Goal: Submit feedback/report problem

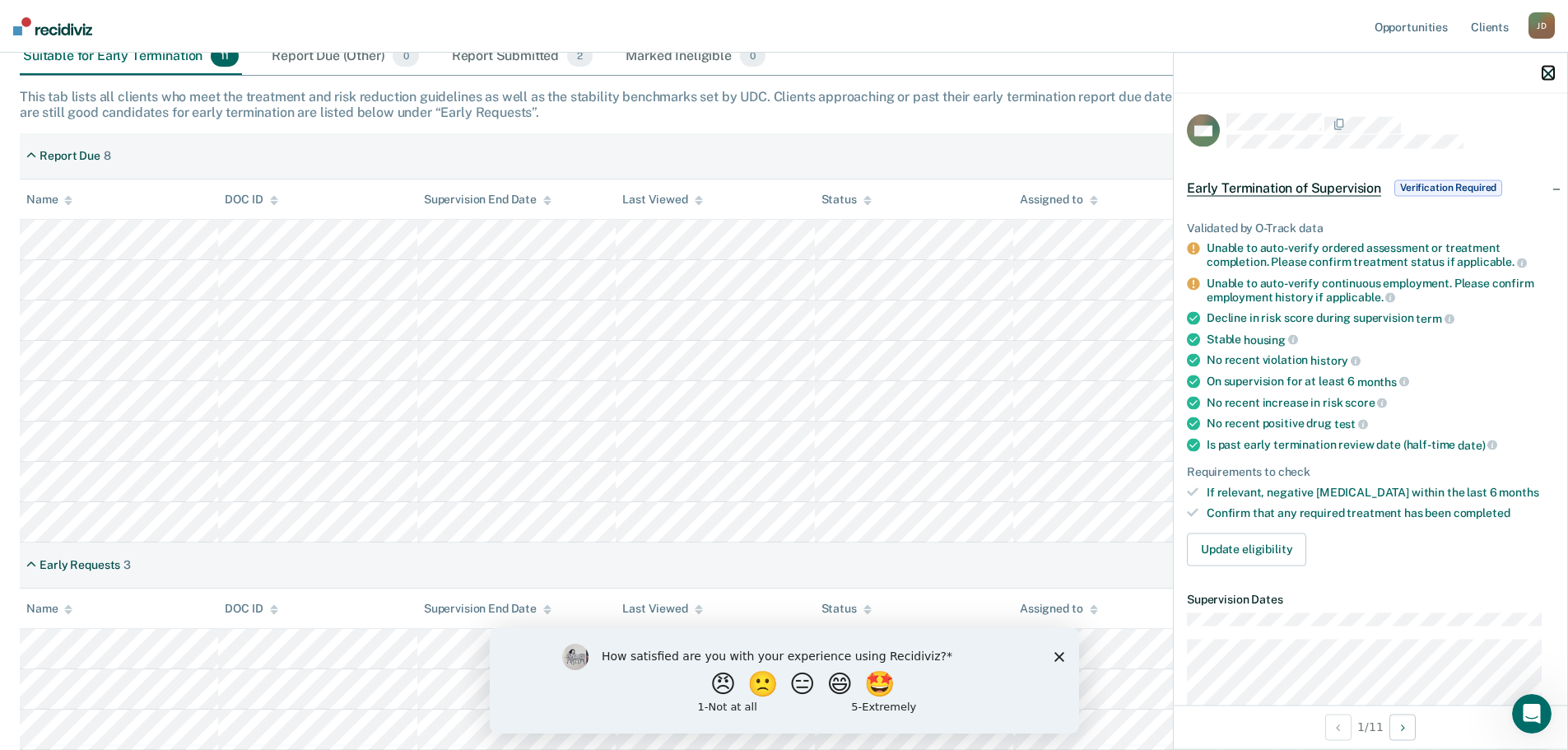
click at [1543, 74] on icon "button" at bounding box center [1547, 73] width 12 height 12
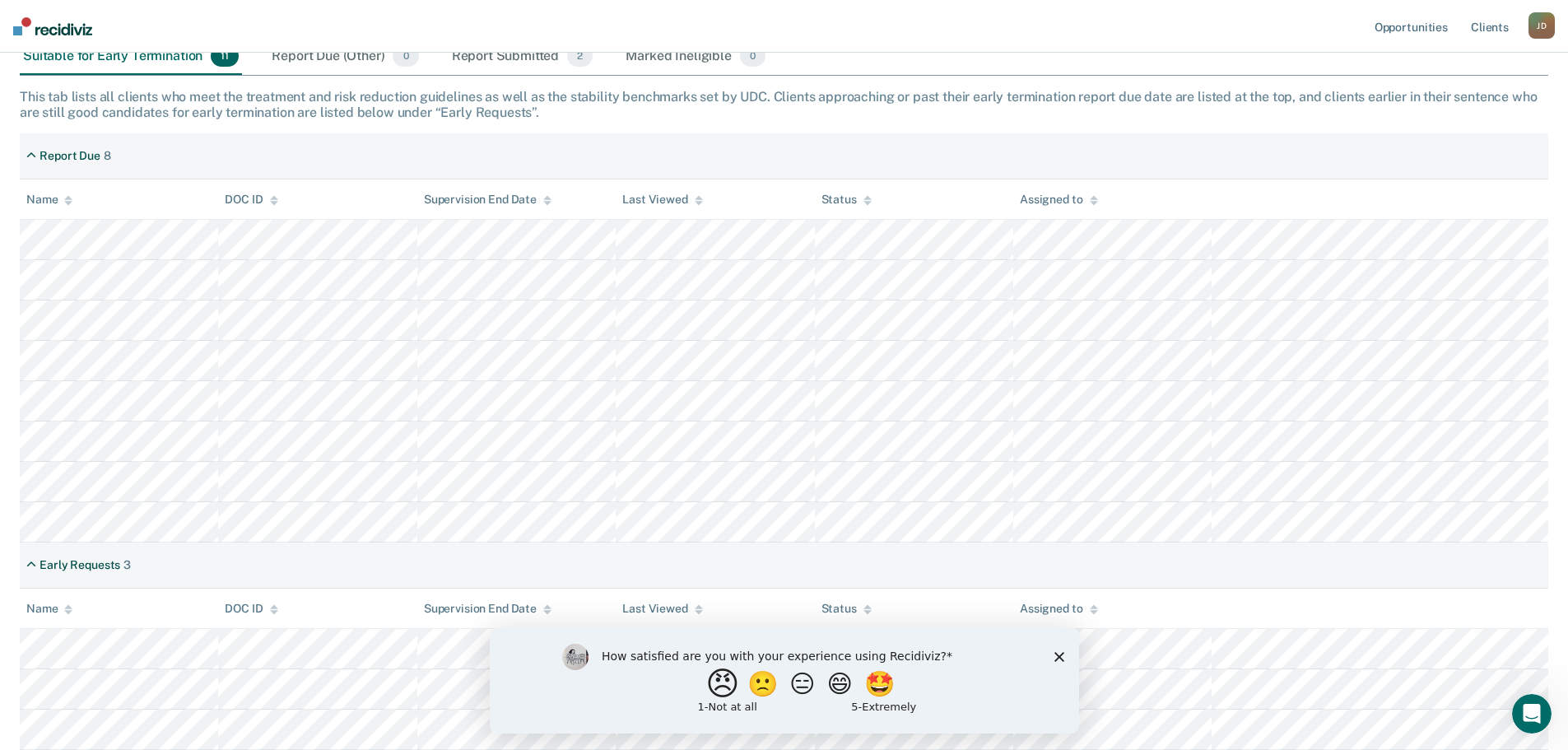
click at [714, 690] on button "😠" at bounding box center [723, 683] width 38 height 33
click at [852, 704] on input "Enter text..." at bounding box center [769, 695] width 337 height 33
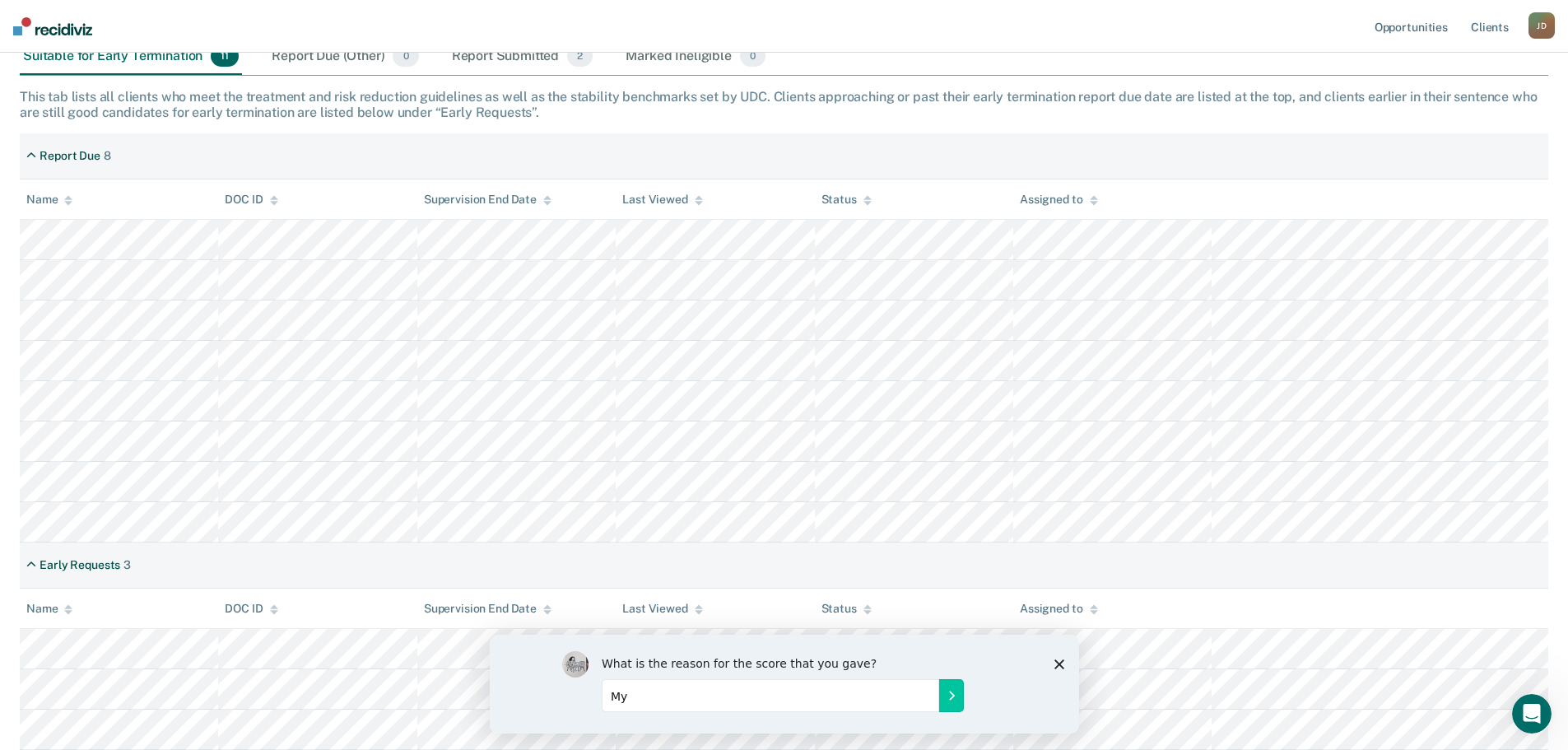
type input "M"
type input "C"
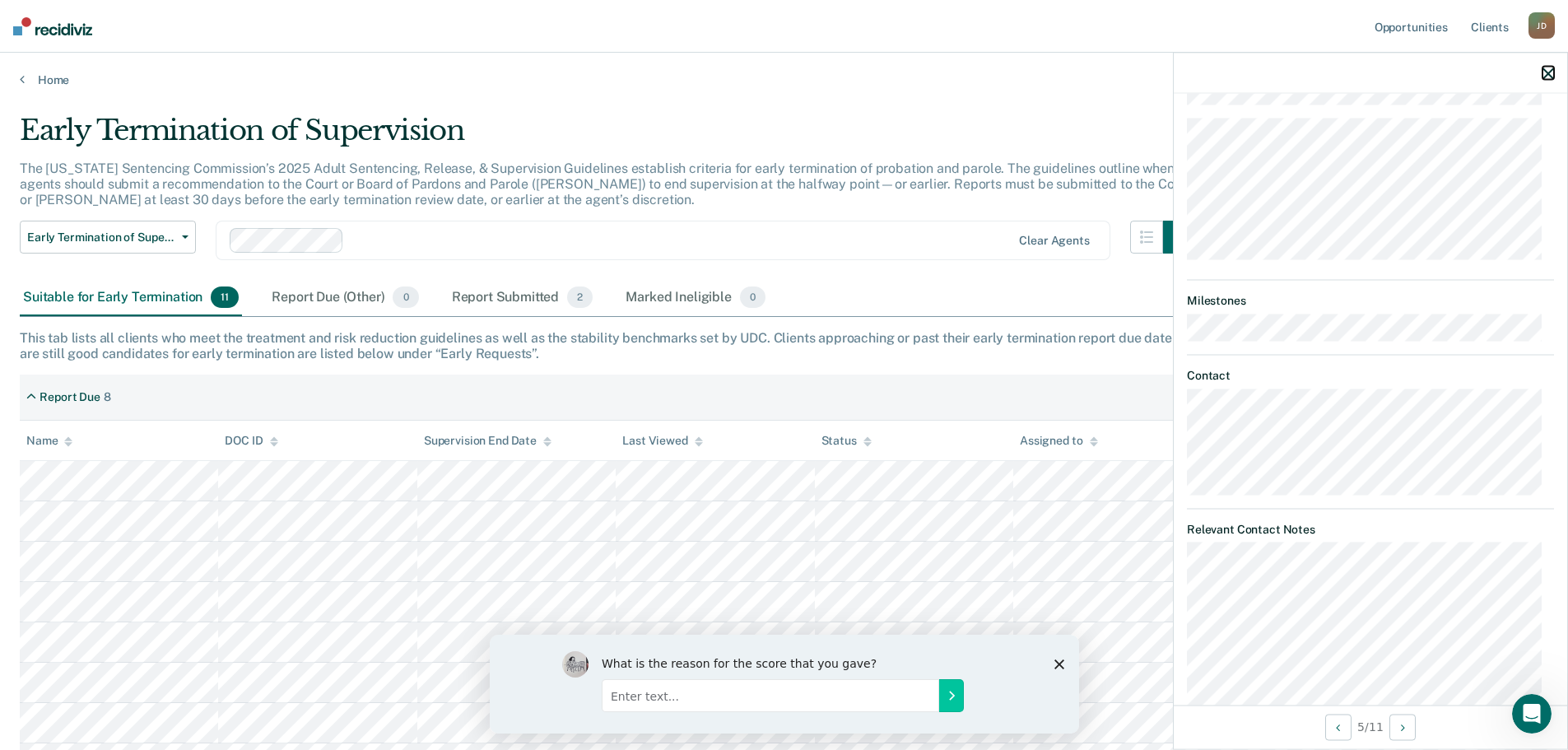
drag, startPoint x: 1548, startPoint y: 67, endPoint x: 1548, endPoint y: 80, distance: 13.0
click at [1548, 67] on button "button" at bounding box center [1547, 73] width 12 height 14
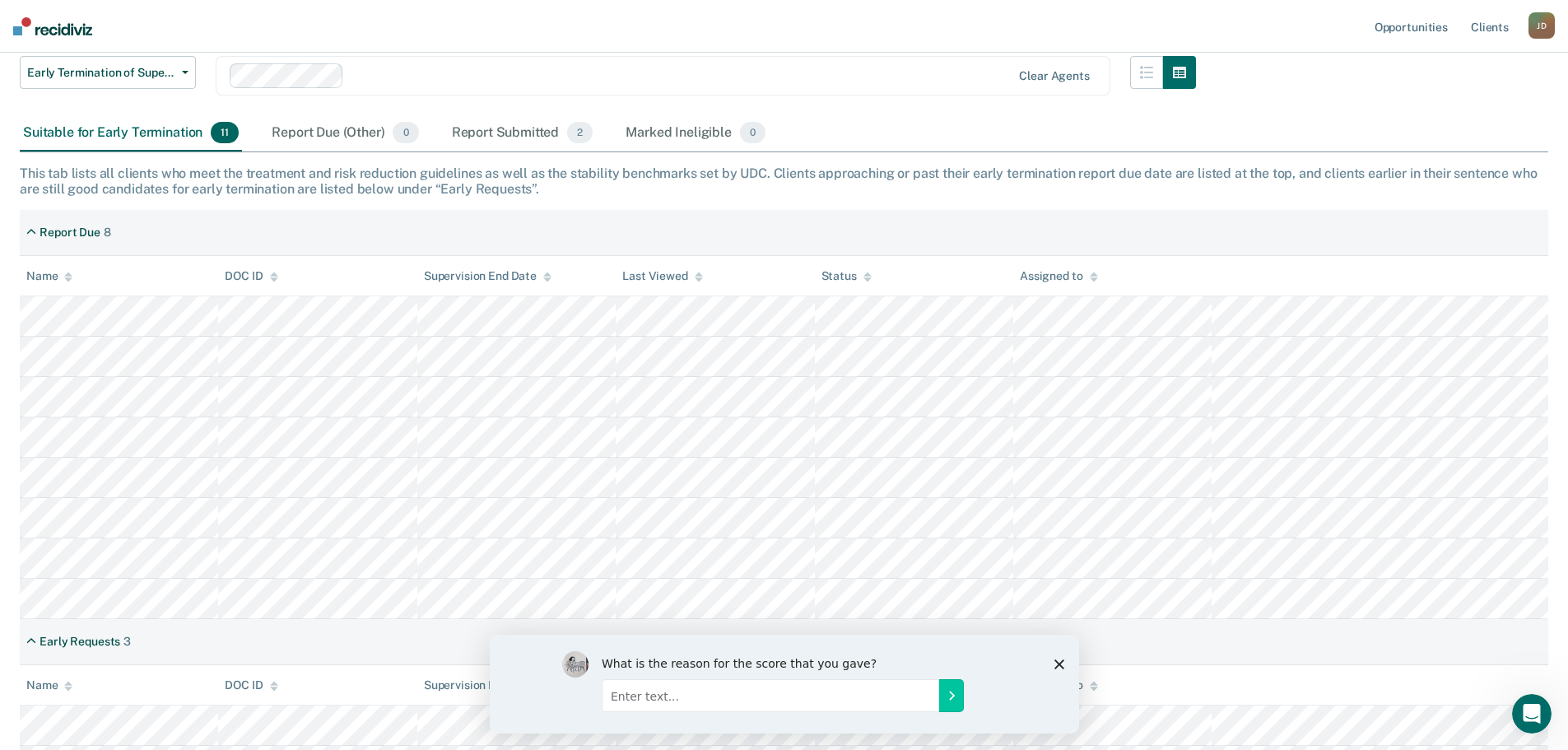
scroll to position [241, 0]
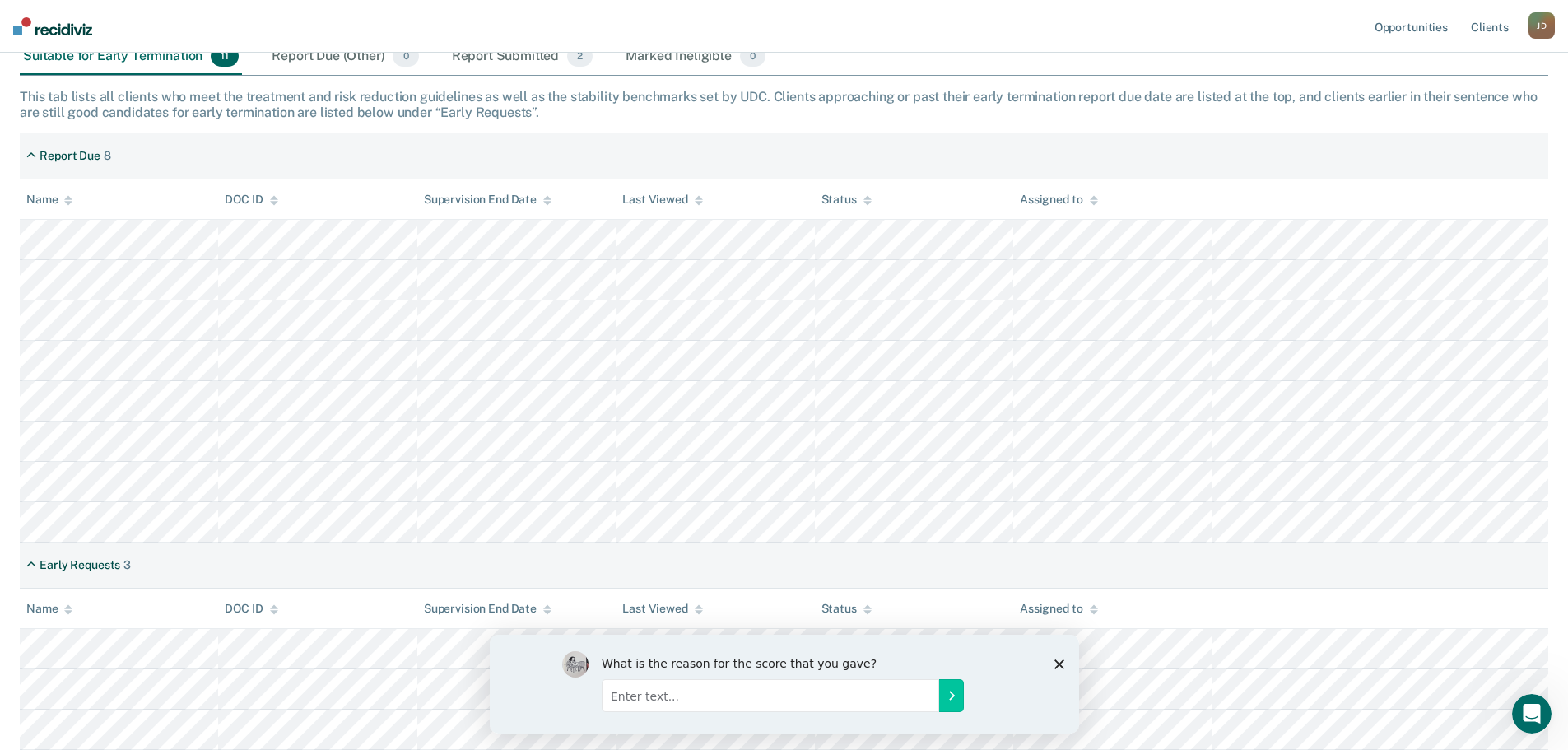
click at [1061, 659] on icon "Close survey" at bounding box center [1058, 663] width 10 height 10
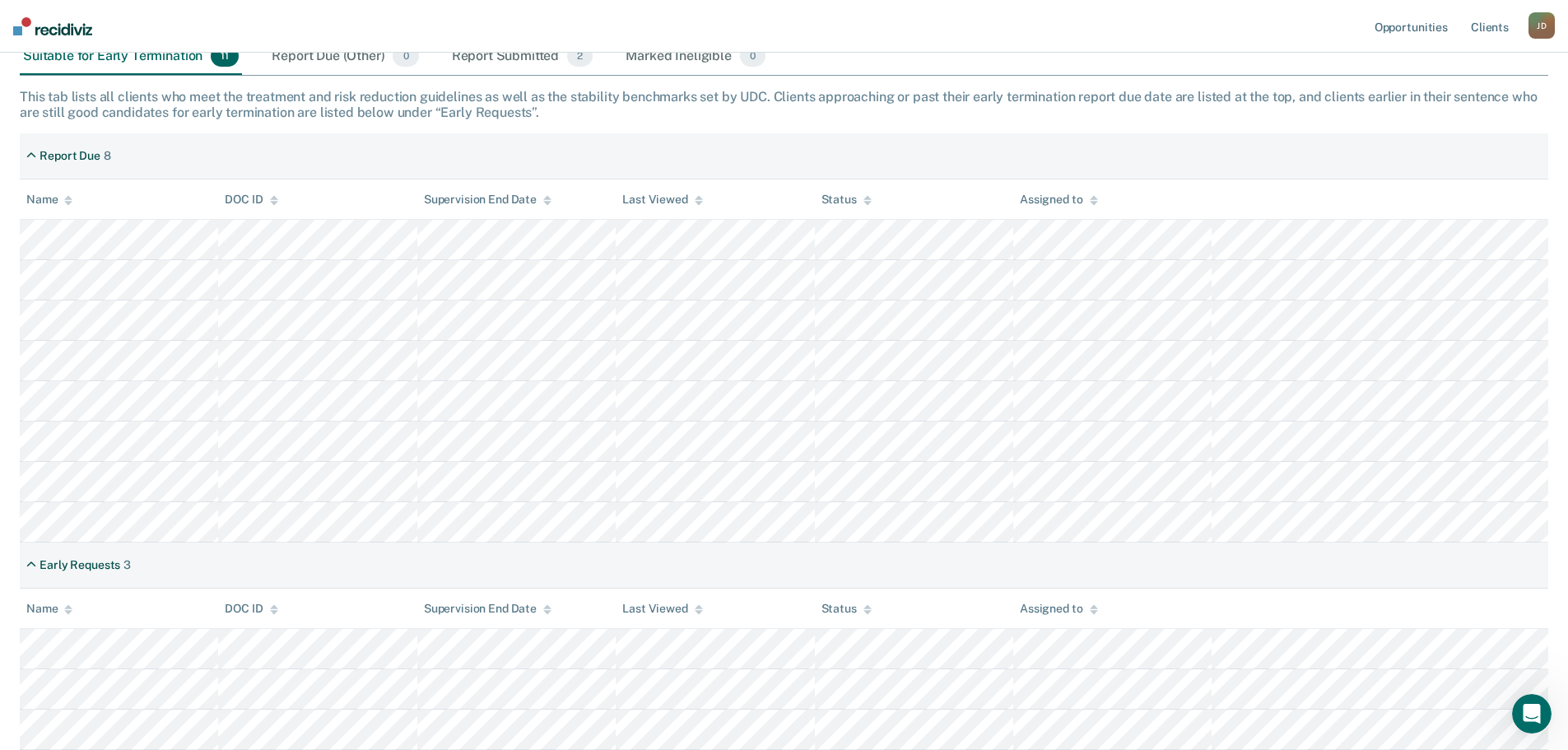
scroll to position [159, 0]
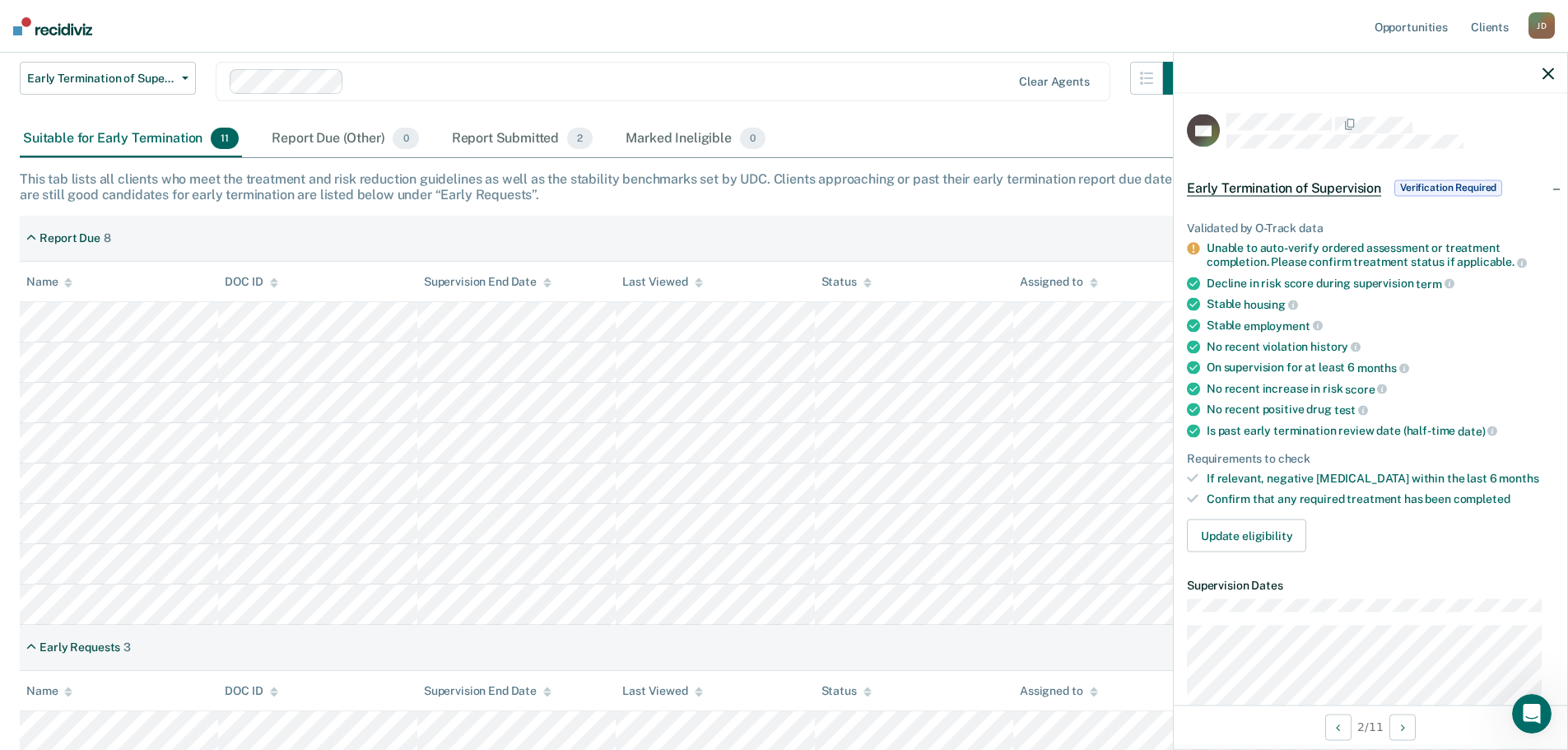
click at [1559, 78] on div at bounding box center [1370, 73] width 394 height 41
click at [1548, 77] on icon "button" at bounding box center [1547, 73] width 12 height 12
click at [1553, 74] on icon "button" at bounding box center [1547, 73] width 12 height 12
click at [1552, 70] on icon "button" at bounding box center [1547, 73] width 12 height 12
click at [1549, 73] on icon "button" at bounding box center [1547, 73] width 12 height 12
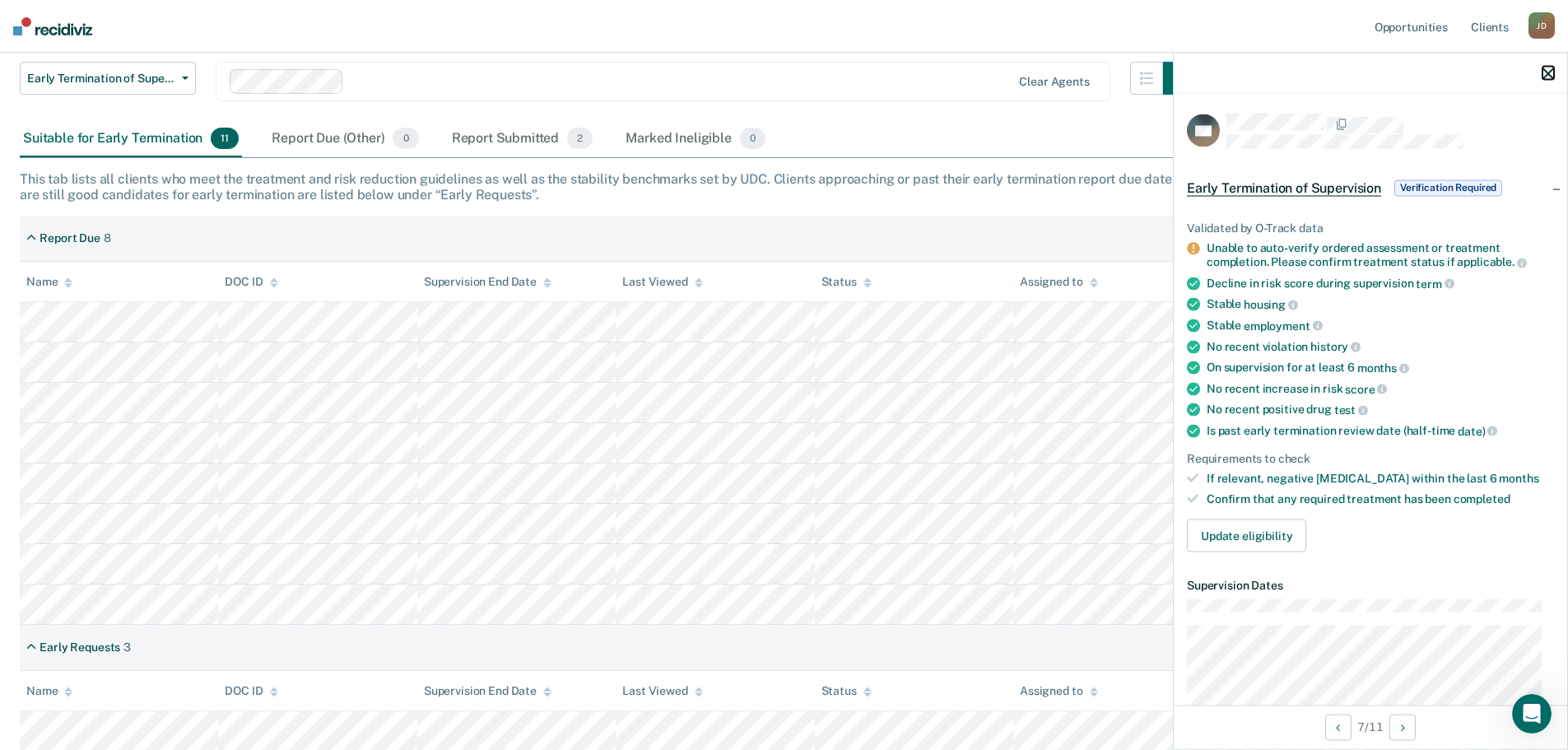
click at [1548, 69] on icon "button" at bounding box center [1547, 73] width 12 height 12
click at [1548, 70] on icon "button" at bounding box center [1547, 73] width 12 height 12
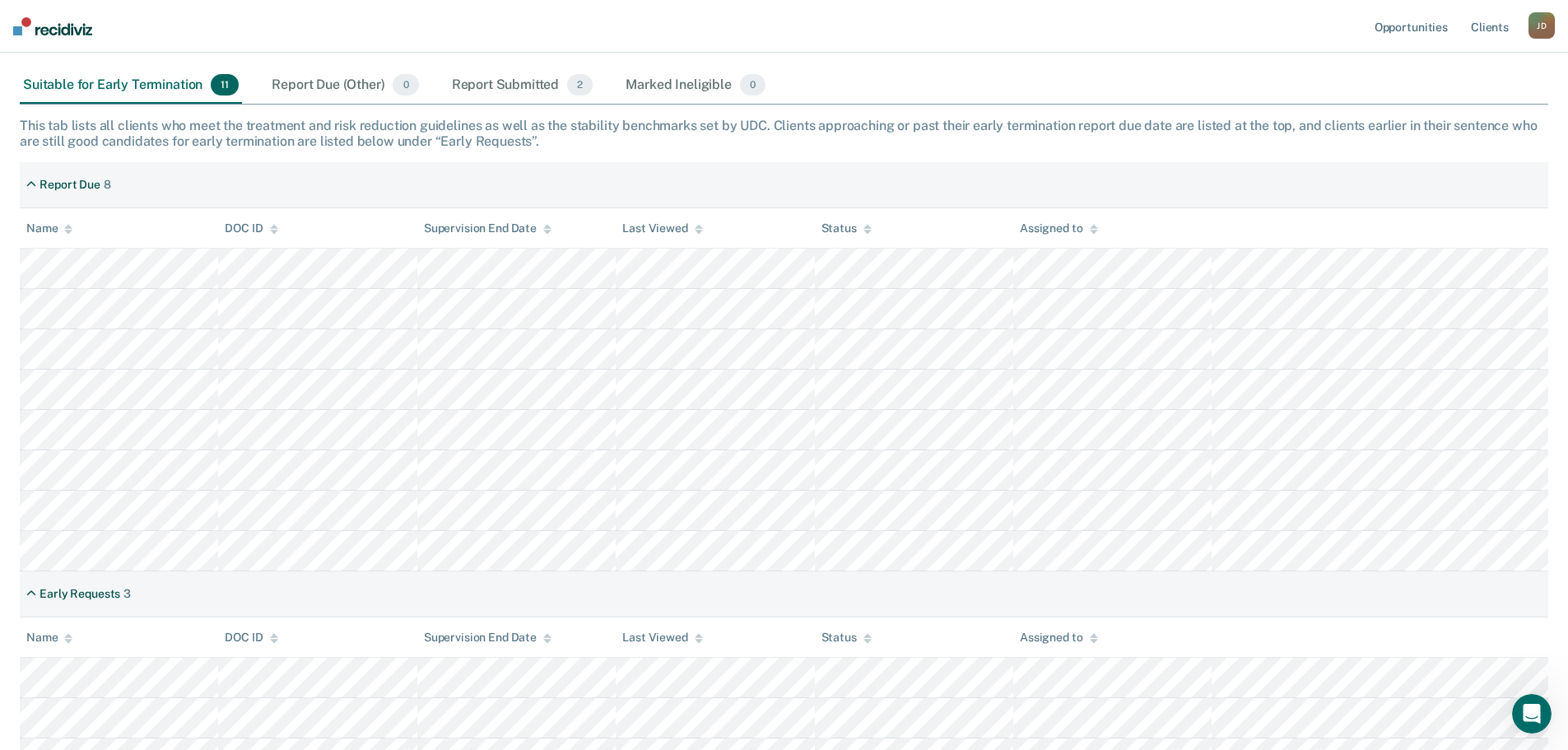
scroll to position [241, 0]
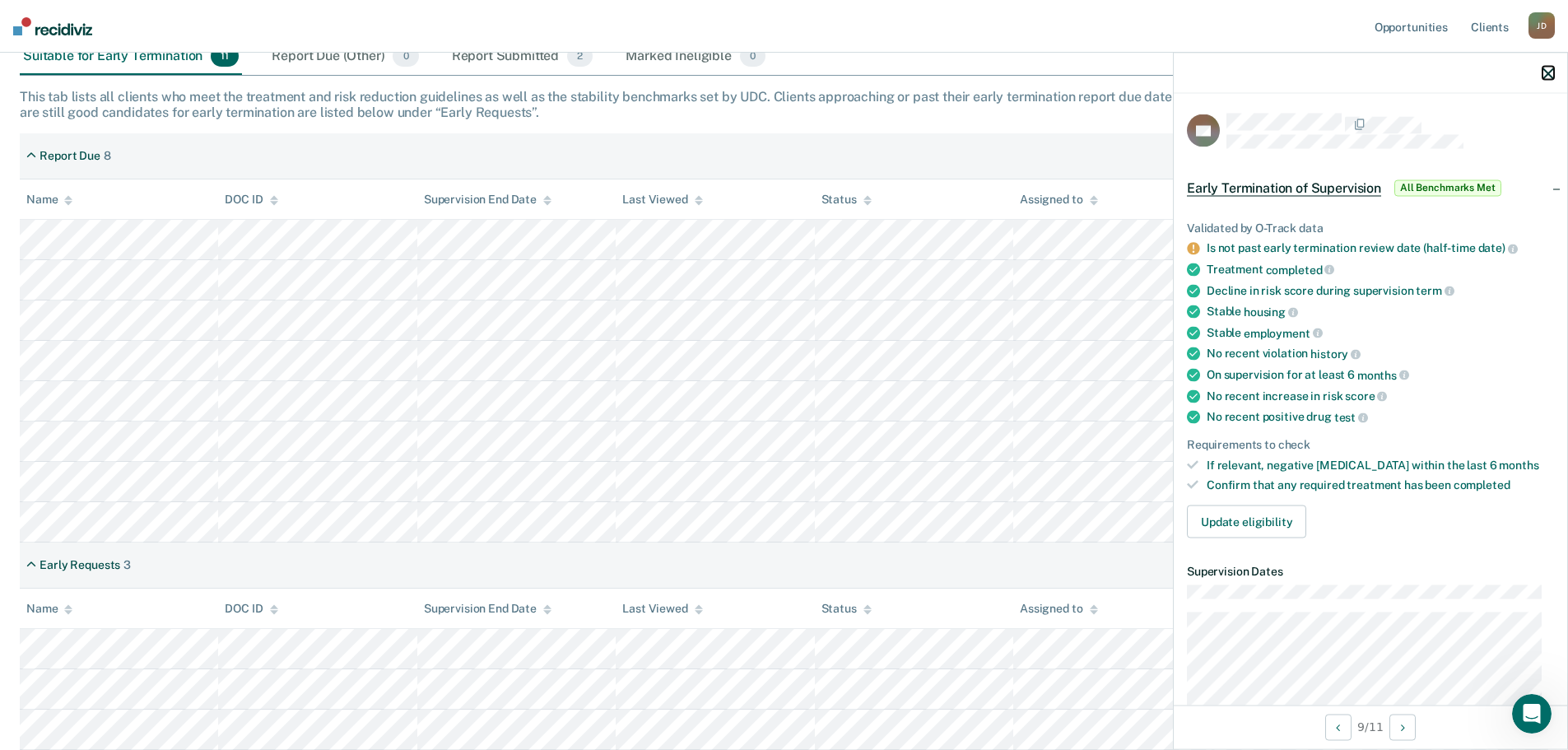
click at [1546, 74] on icon "button" at bounding box center [1547, 73] width 12 height 12
click at [1552, 68] on icon "button" at bounding box center [1547, 73] width 12 height 12
click at [1547, 69] on icon "button" at bounding box center [1547, 73] width 12 height 12
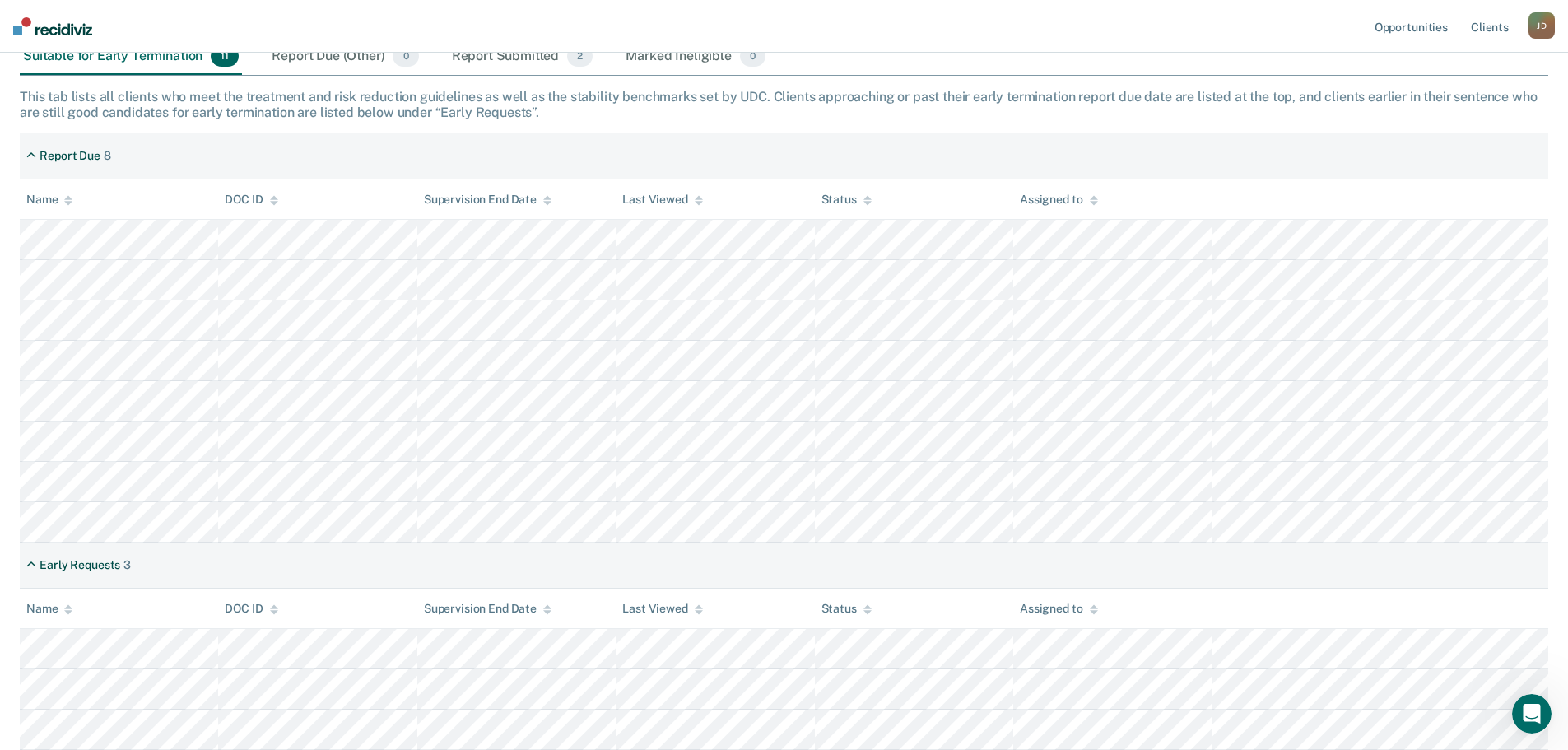
scroll to position [0, 0]
